Goal: Information Seeking & Learning: Check status

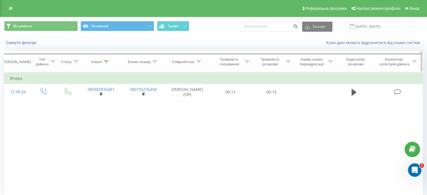
click at [106, 59] on th "Клієнт" at bounding box center [100, 61] width 42 height 21
click at [108, 60] on icon at bounding box center [106, 61] width 5 height 3
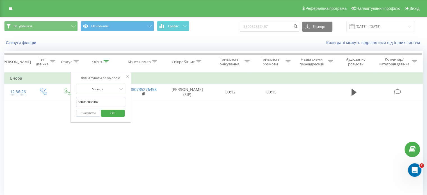
click at [98, 102] on input "380982835487" at bounding box center [100, 102] width 49 height 10
paste input "[PHONE_NUMBER]"
click at [80, 103] on input "[PHONE_NUMBER]" at bounding box center [100, 102] width 49 height 10
type input "380982170059"
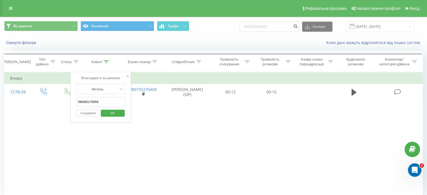
click at [110, 113] on span "OK" at bounding box center [113, 113] width 16 height 9
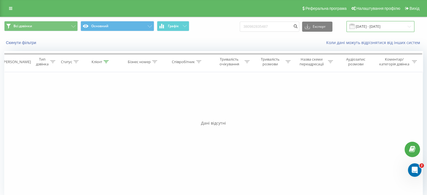
click at [373, 24] on input "[DATE] - [DATE]" at bounding box center [380, 26] width 68 height 11
click at [167, 100] on div "Фільтрувати за умовою Дорівнює Введіть значення Скасувати OK Фільтрувати за умо…" at bounding box center [213, 135] width 418 height 126
